Goal: Transaction & Acquisition: Subscribe to service/newsletter

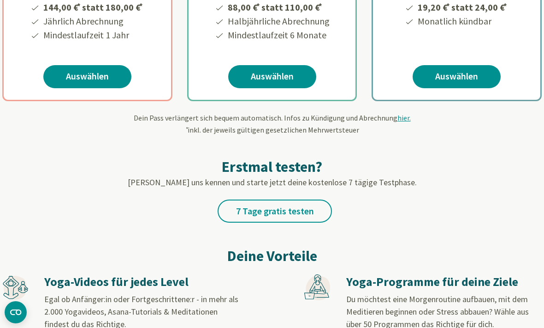
scroll to position [306, 0]
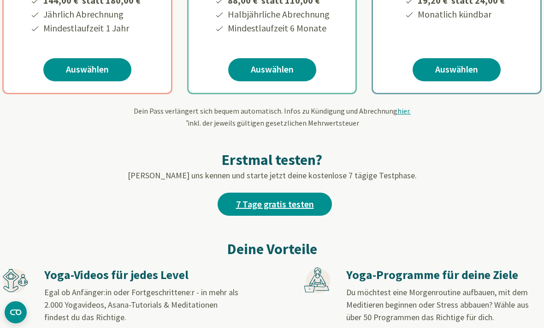
click at [312, 199] on link "7 Tage gratis testen" at bounding box center [275, 203] width 114 height 23
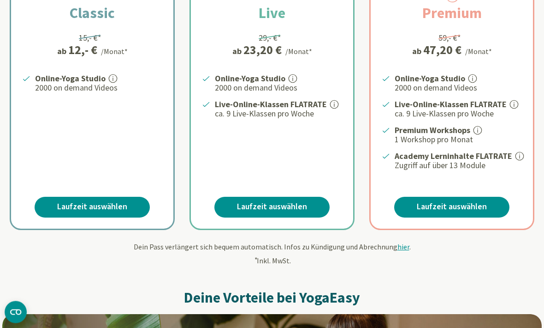
scroll to position [244, 0]
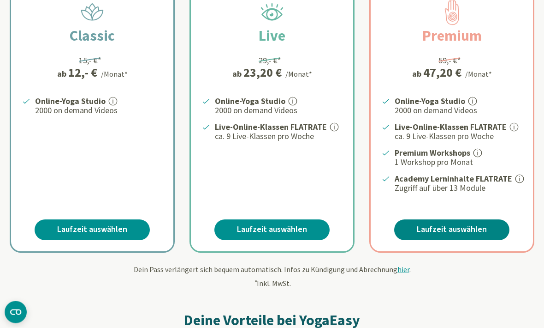
click at [468, 226] on link "Laufzeit auswählen" at bounding box center [451, 230] width 115 height 21
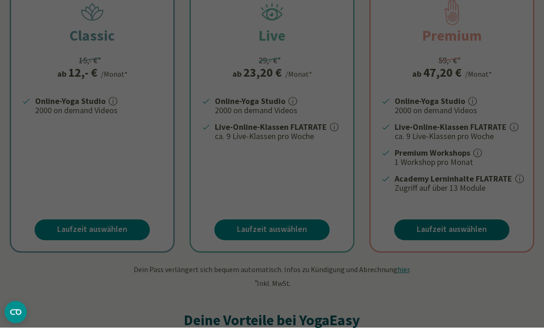
scroll to position [219, 0]
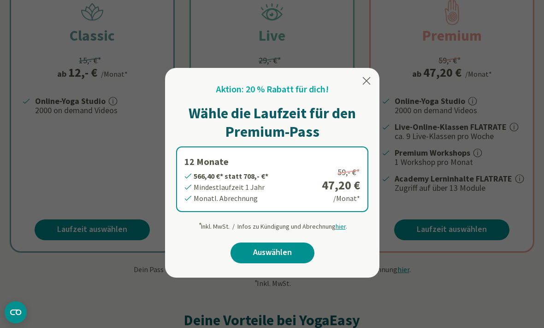
click at [372, 79] on icon at bounding box center [366, 80] width 11 height 11
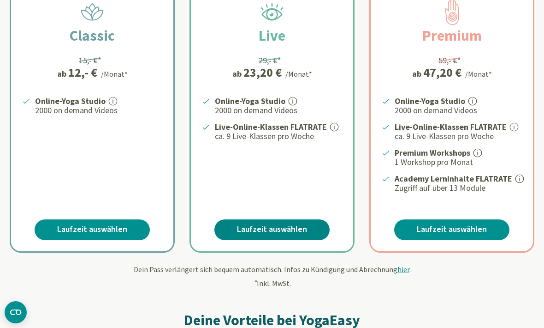
click at [302, 228] on link "Laufzeit auswählen" at bounding box center [272, 229] width 115 height 21
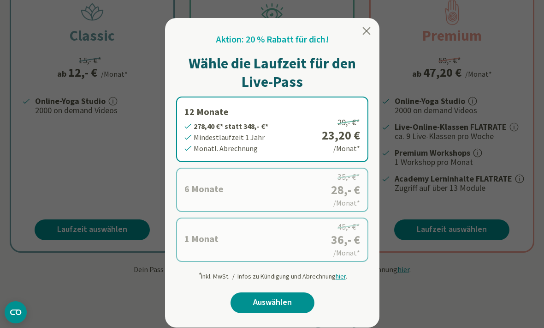
click at [249, 242] on label "1 Monat 36,- €* statt 45,- €* Mindestlaufzeit 1 Monat Monatl. Abrechnung 45,- €…" at bounding box center [272, 239] width 192 height 44
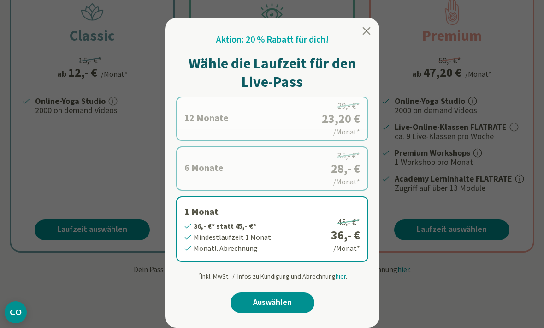
click at [466, 278] on div at bounding box center [272, 164] width 544 height 328
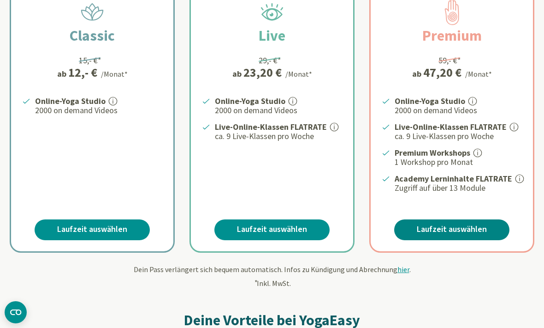
click at [481, 226] on link "Laufzeit auswählen" at bounding box center [451, 229] width 115 height 21
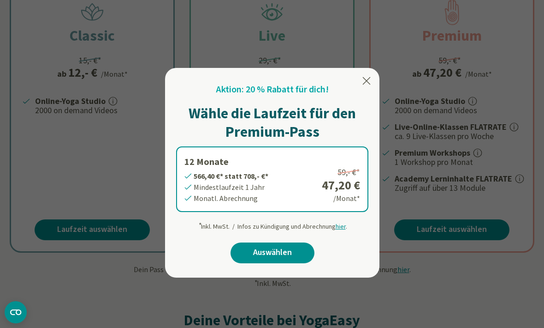
click at [370, 84] on icon at bounding box center [367, 80] width 8 height 7
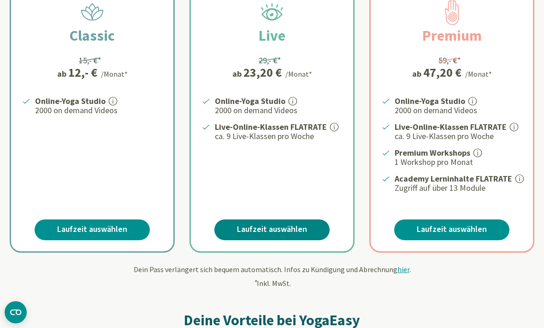
click at [303, 228] on link "Laufzeit auswählen" at bounding box center [272, 229] width 115 height 21
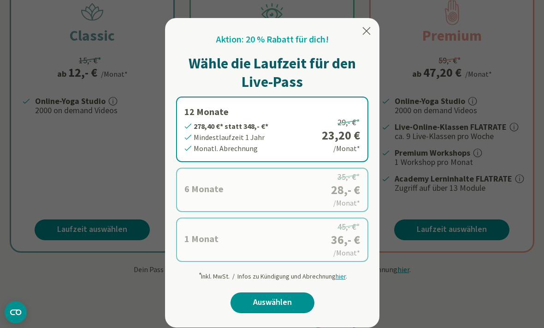
click at [302, 240] on label "1 Monat 36,- €* statt 45,- €* Mindestlaufzeit 1 Monat Monatl. Abrechnung 45,- €…" at bounding box center [272, 239] width 192 height 44
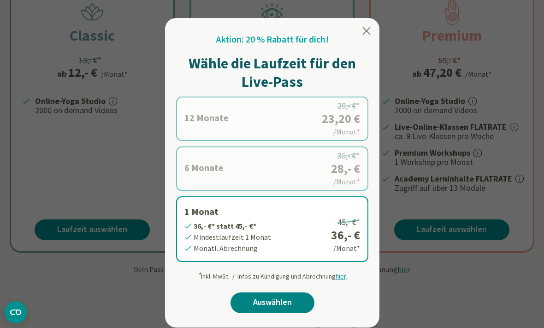
click at [290, 299] on link "Auswählen" at bounding box center [273, 302] width 84 height 21
